Goal: Task Accomplishment & Management: Use online tool/utility

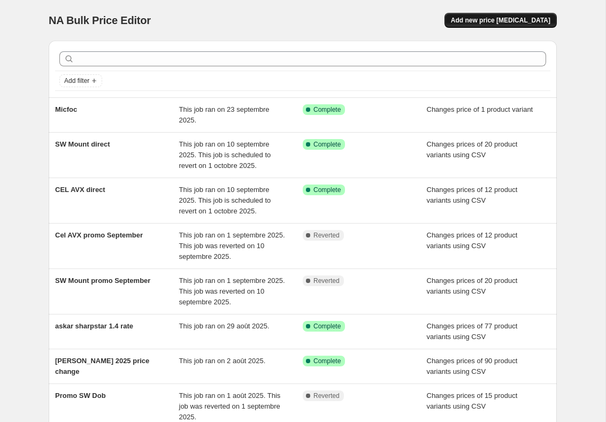
click at [517, 20] on span "Add new price [MEDICAL_DATA]" at bounding box center [500, 20] width 99 height 9
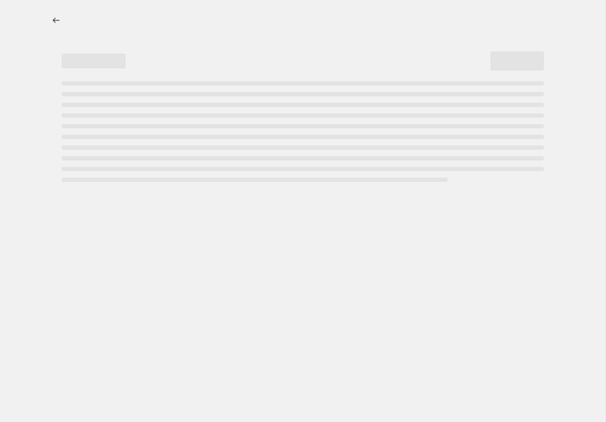
select select "percentage"
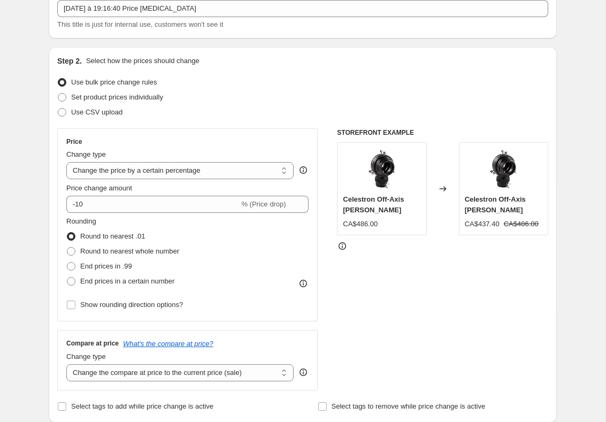
scroll to position [70, 0]
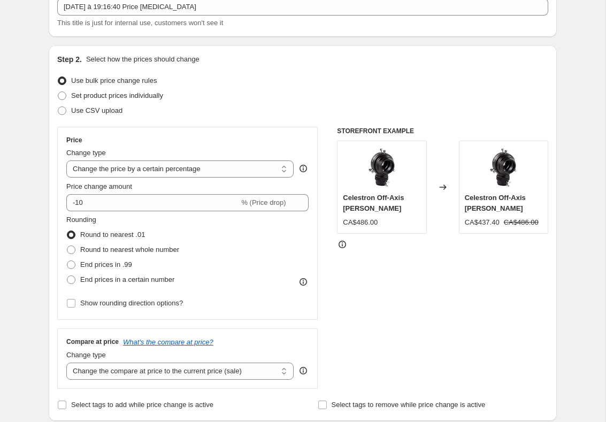
click at [94, 109] on span "Use CSV upload" at bounding box center [96, 110] width 51 height 8
click at [58, 107] on input "Use CSV upload" at bounding box center [58, 106] width 1 height 1
radio input "true"
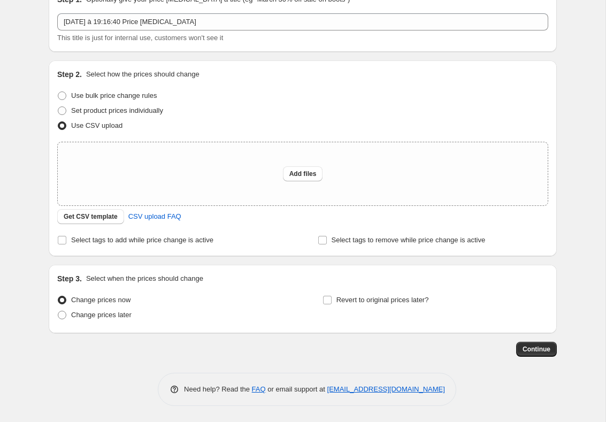
scroll to position [55, 0]
click at [105, 218] on span "Get CSV template" at bounding box center [91, 216] width 54 height 9
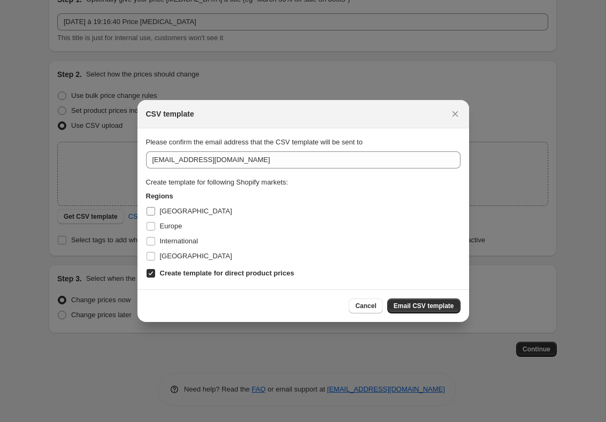
click at [176, 211] on span "[GEOGRAPHIC_DATA]" at bounding box center [196, 211] width 72 height 8
click at [155, 211] on input "[GEOGRAPHIC_DATA]" at bounding box center [150, 211] width 9 height 9
checkbox input "true"
click at [189, 257] on span "[GEOGRAPHIC_DATA]" at bounding box center [196, 256] width 72 height 8
click at [155, 257] on input "[GEOGRAPHIC_DATA]" at bounding box center [150, 256] width 9 height 9
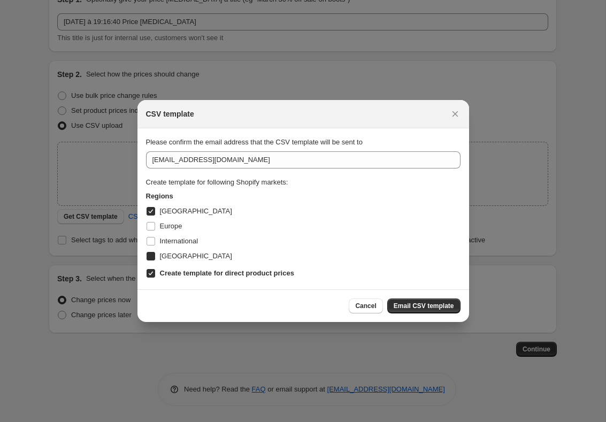
checkbox input "true"
drag, startPoint x: 420, startPoint y: 300, endPoint x: 277, endPoint y: 210, distance: 168.2
click at [284, 210] on div "CSV template Please confirm the email address that the CSV template will be sen…" at bounding box center [302, 211] width 331 height 222
click at [166, 227] on span "Europe" at bounding box center [171, 226] width 22 height 8
click at [155, 227] on input "Europe" at bounding box center [150, 226] width 9 height 9
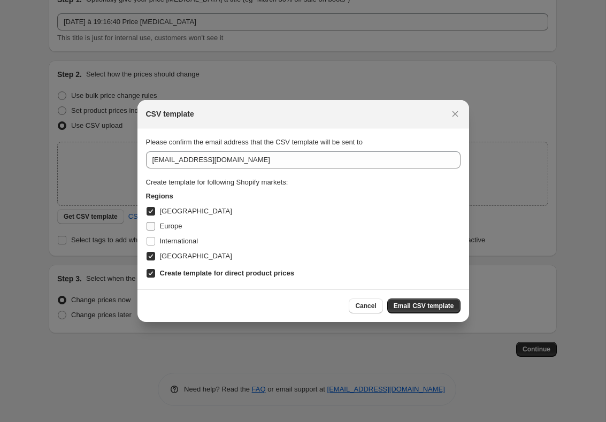
checkbox input "true"
click at [191, 239] on span "International" at bounding box center [179, 241] width 38 height 8
click at [155, 239] on input "International" at bounding box center [150, 241] width 9 height 9
checkbox input "true"
drag, startPoint x: 428, startPoint y: 306, endPoint x: 408, endPoint y: 269, distance: 41.6
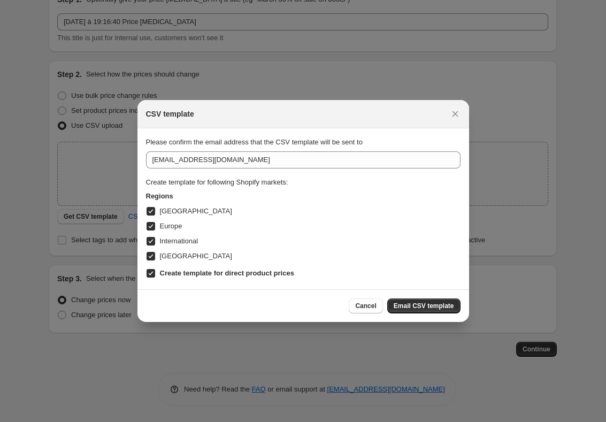
click at [428, 306] on span "Email CSV template" at bounding box center [423, 305] width 60 height 9
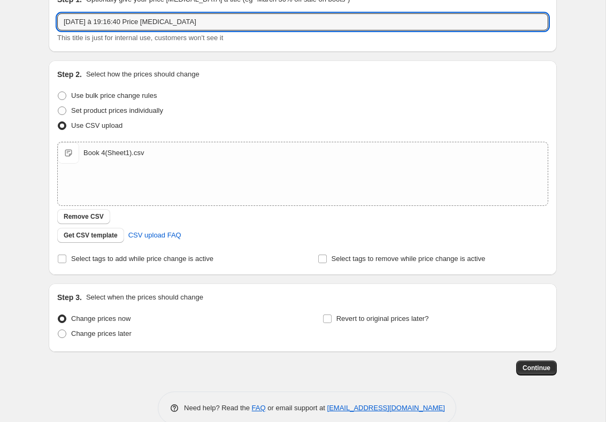
drag, startPoint x: 218, startPoint y: 25, endPoint x: 169, endPoint y: -6, distance: 57.4
click at [169, 0] on html "Home Settings Plans Skip to content Create new price [MEDICAL_DATA]. This page …" at bounding box center [303, 156] width 606 height 422
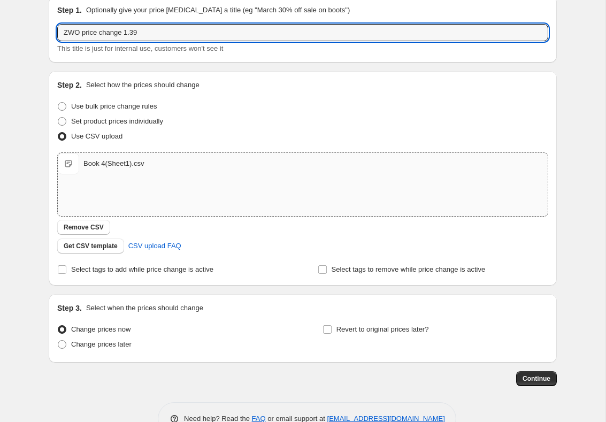
type input "ZWO price change 1.39"
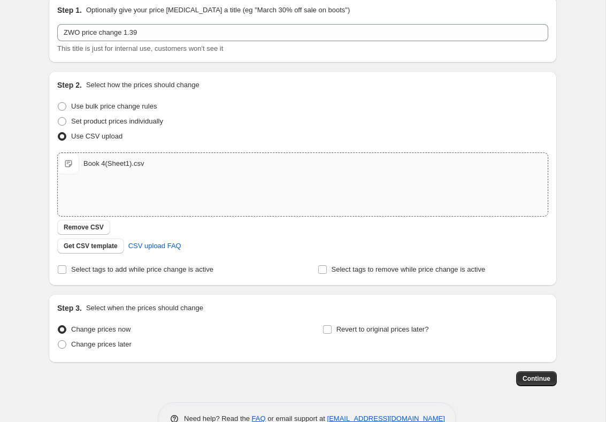
click at [130, 166] on div "Book 4(Sheet1).csv" at bounding box center [113, 163] width 60 height 11
click at [83, 229] on span "Remove CSV" at bounding box center [84, 227] width 40 height 9
click at [103, 342] on span "Change prices later" at bounding box center [101, 344] width 60 height 8
click at [58, 341] on input "Change prices later" at bounding box center [58, 340] width 1 height 1
radio input "true"
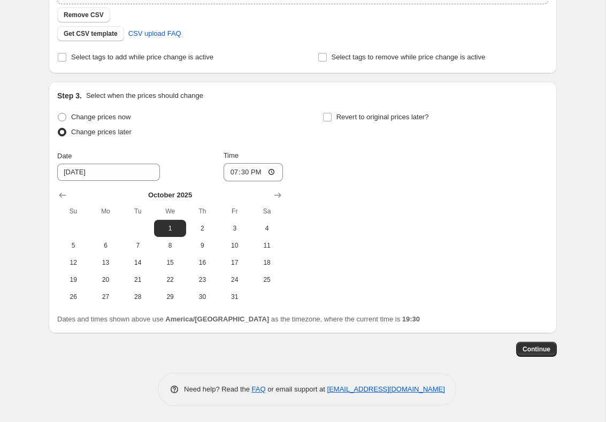
scroll to position [258, 0]
click at [258, 176] on input "19:30" at bounding box center [253, 172] width 60 height 18
type input "00:00"
click at [546, 346] on span "Continue" at bounding box center [536, 349] width 28 height 9
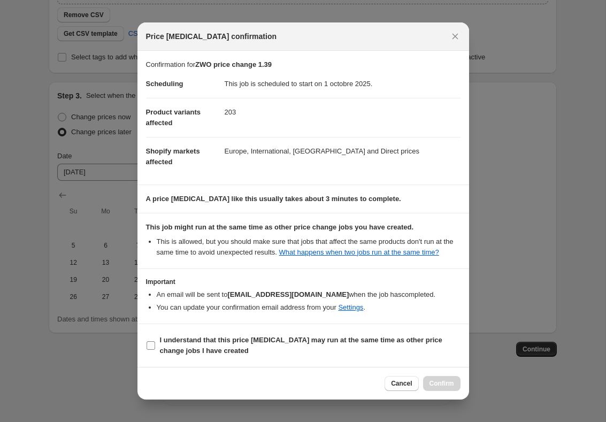
click at [229, 347] on b "I understand that this price [MEDICAL_DATA] may run at the same time as other p…" at bounding box center [301, 345] width 282 height 19
click at [155, 347] on input "I understand that this price [MEDICAL_DATA] may run at the same time as other p…" at bounding box center [150, 345] width 9 height 9
checkbox input "true"
click at [445, 386] on span "Confirm" at bounding box center [441, 383] width 25 height 9
